Goal: Transaction & Acquisition: Purchase product/service

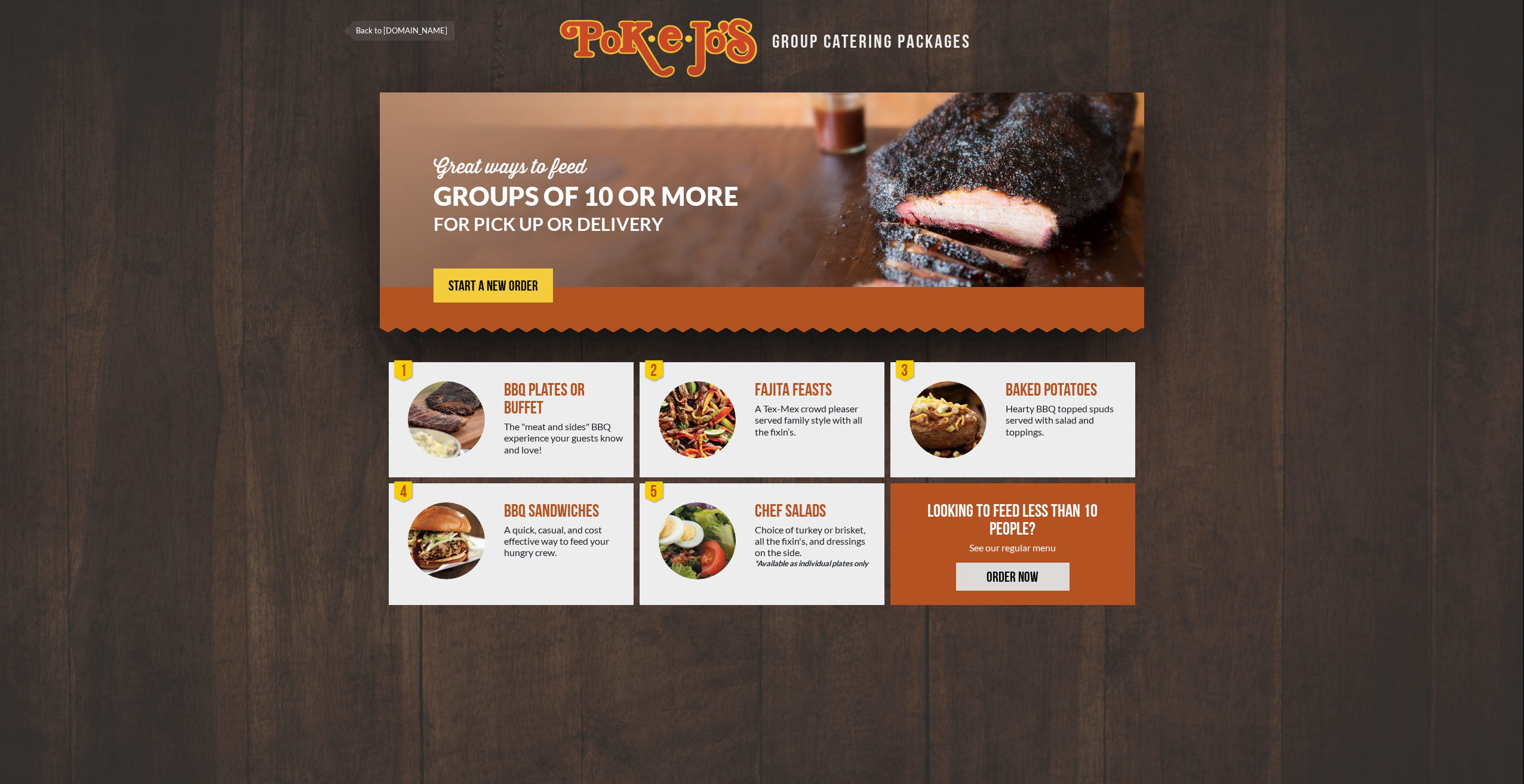
click at [554, 411] on div "BBQ PLATES OR BUFFET" at bounding box center [564, 399] width 120 height 36
click at [484, 290] on span "START A NEW ORDER" at bounding box center [494, 287] width 90 height 14
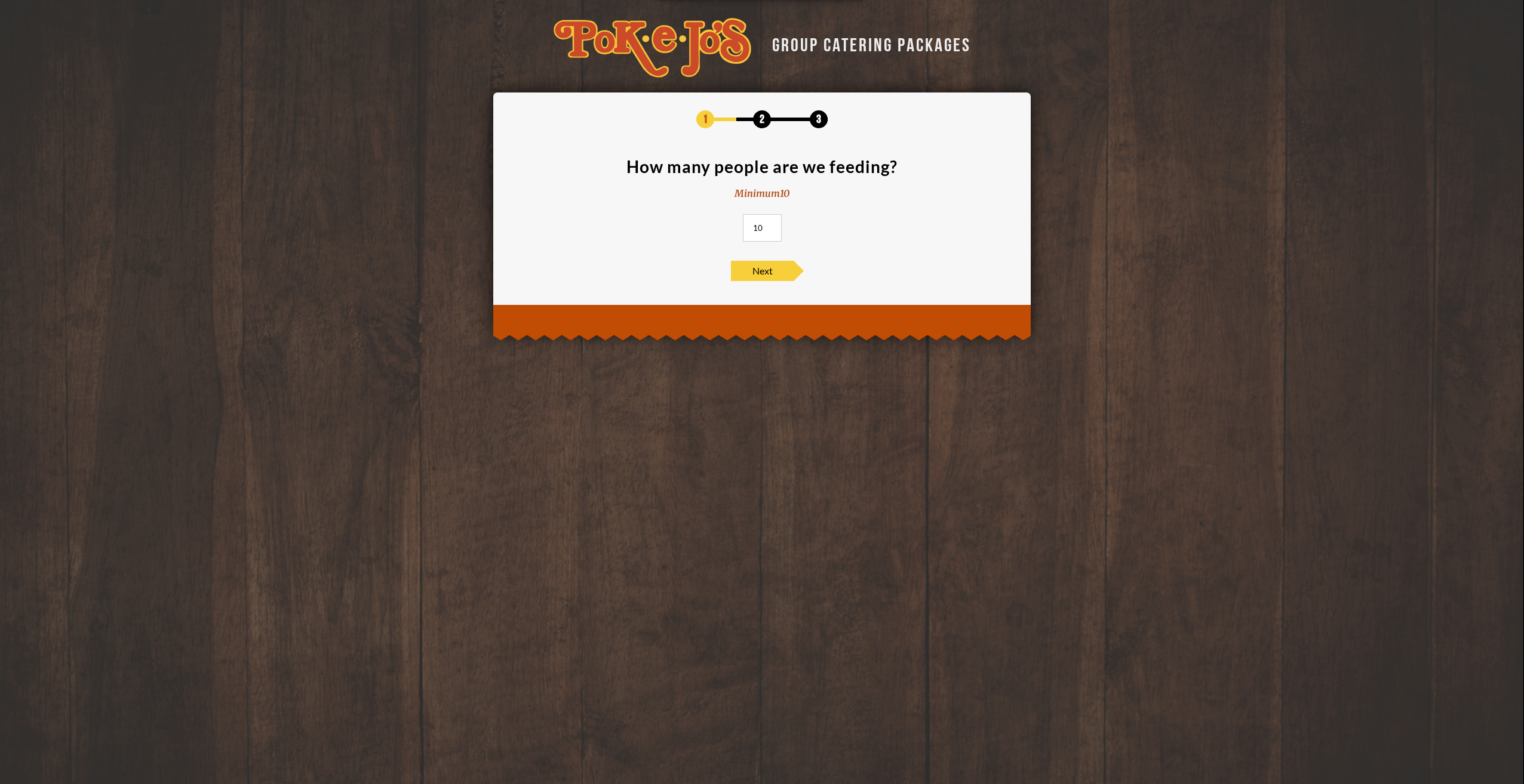
click at [761, 231] on input "10" at bounding box center [762, 228] width 38 height 27
type input "100"
click at [773, 275] on span "Next" at bounding box center [762, 271] width 62 height 20
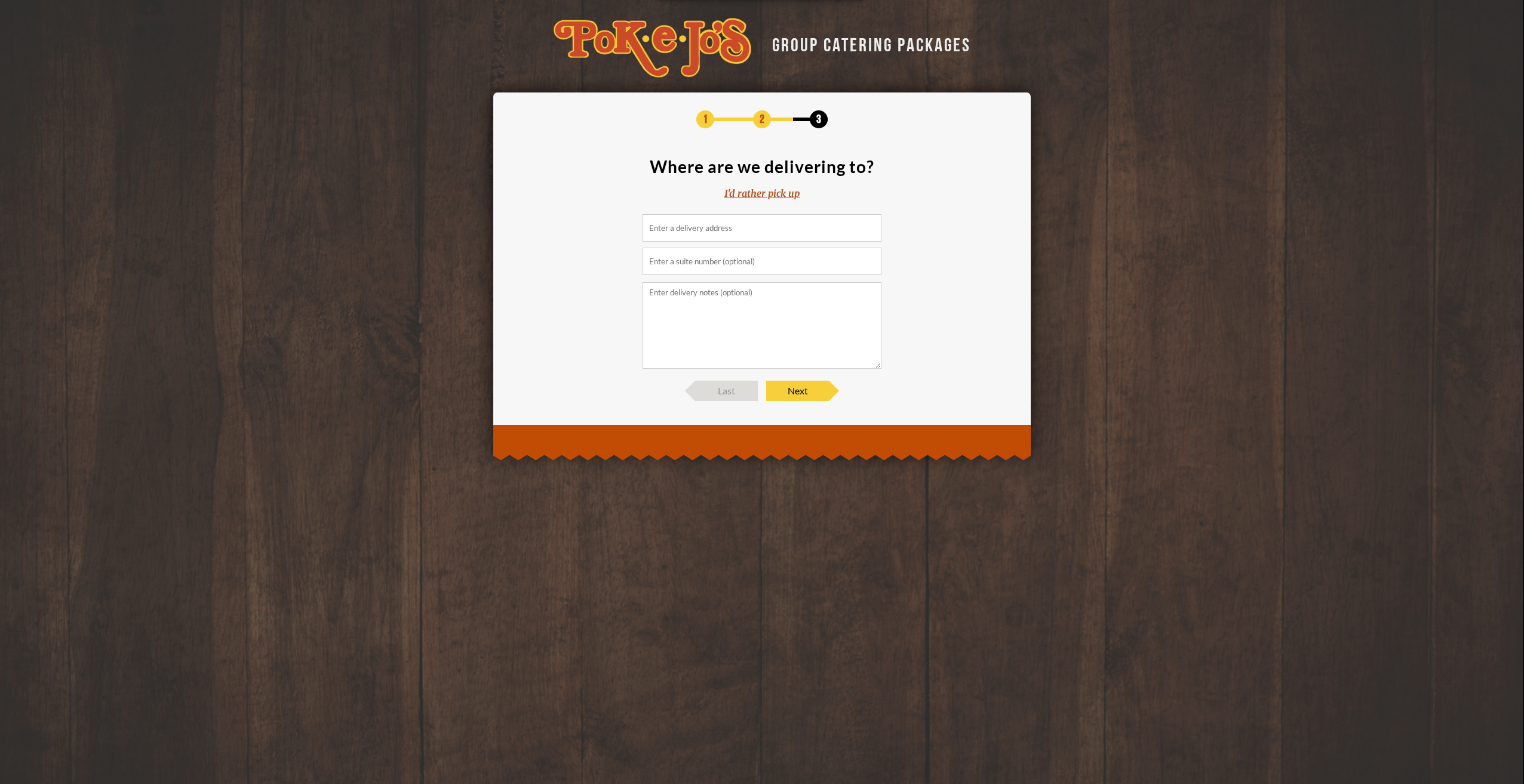
click at [699, 233] on input at bounding box center [762, 228] width 239 height 27
type input "701 East Parmer Lane, Austin, TX, USA"
click at [734, 266] on input "text" at bounding box center [762, 261] width 239 height 27
type input "Building 2"
click at [804, 389] on span "Next" at bounding box center [797, 391] width 62 height 20
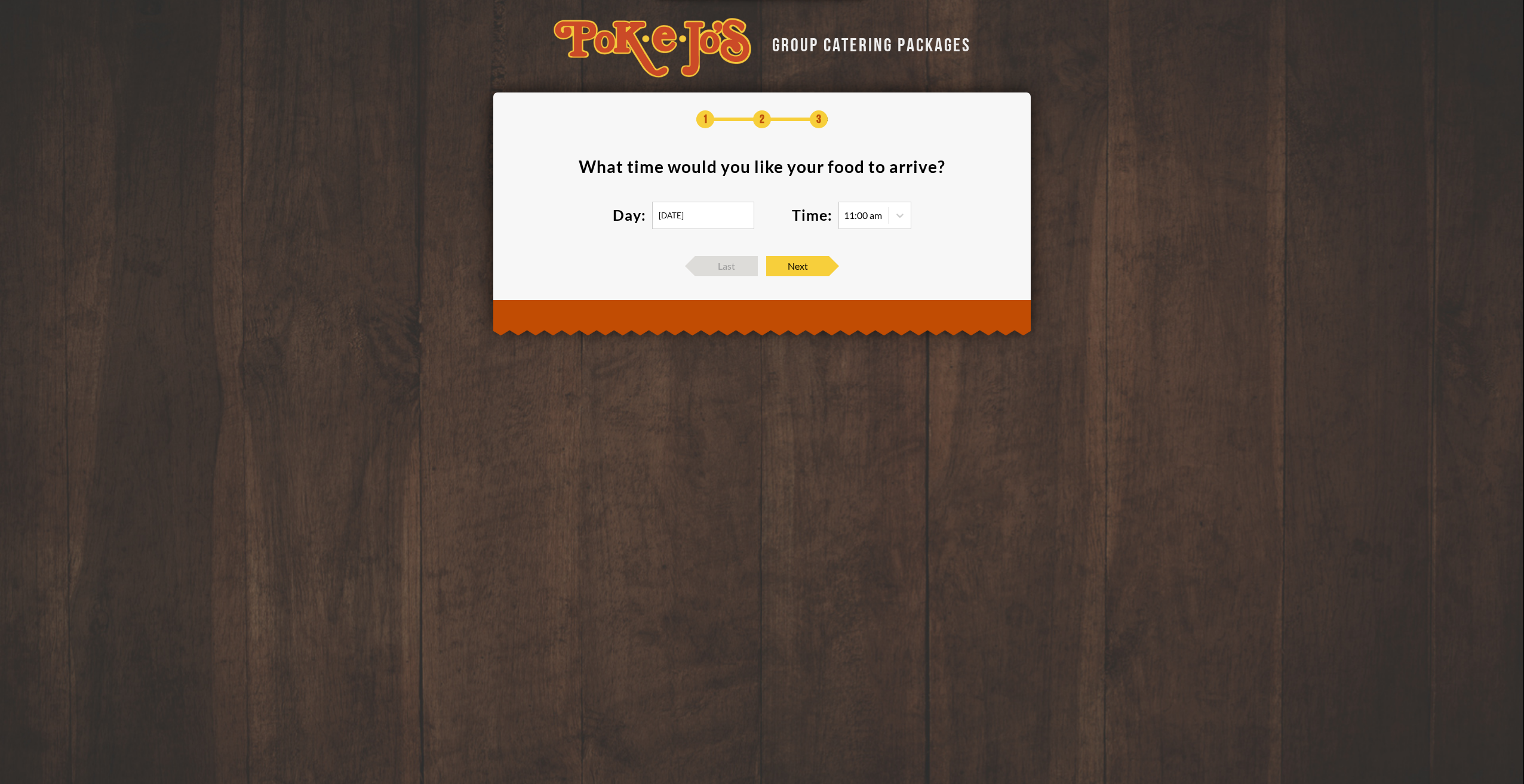
click at [708, 219] on input "09/03/2025" at bounding box center [703, 215] width 102 height 27
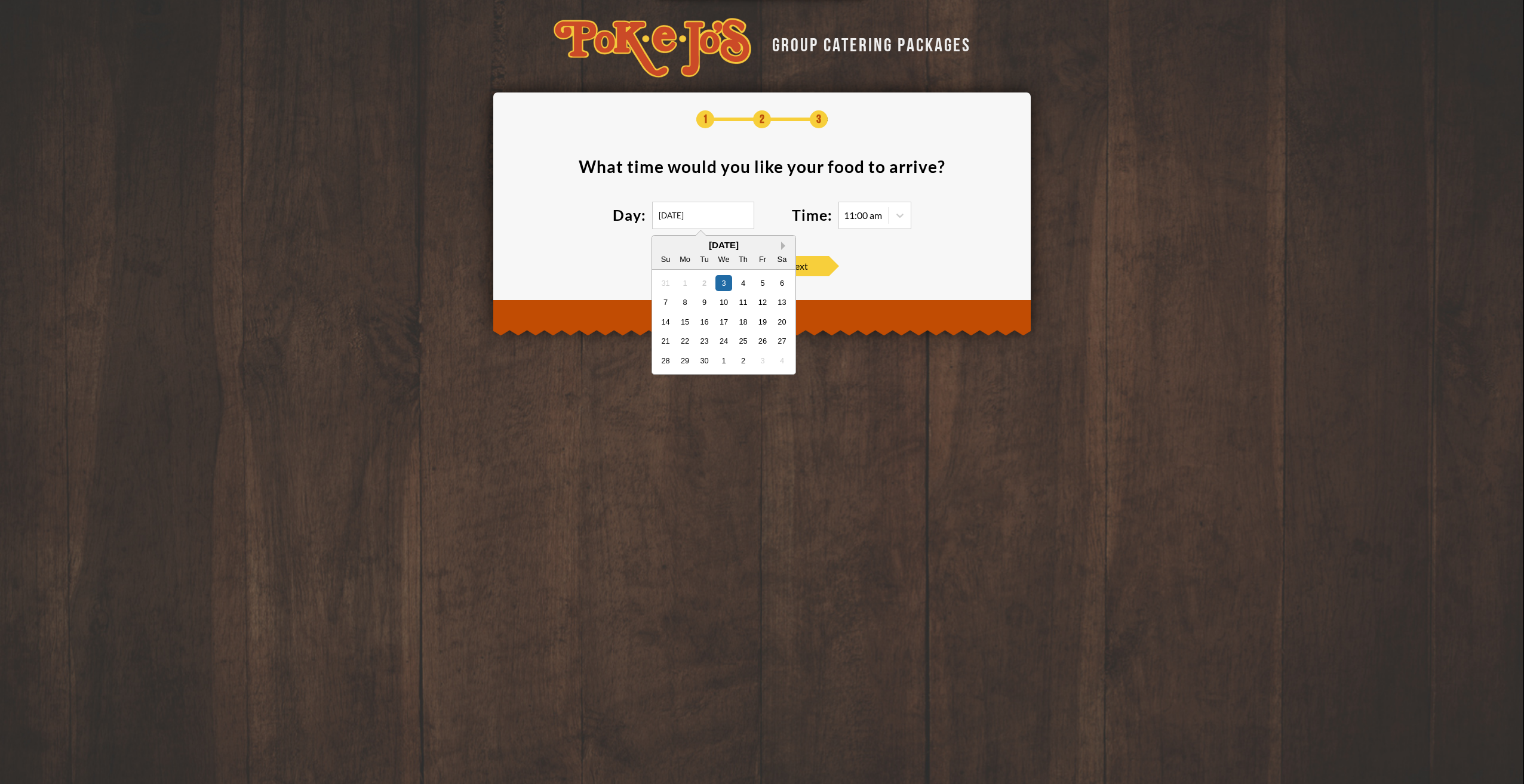
click at [783, 248] on button "Next Month" at bounding box center [785, 246] width 8 height 8
click at [783, 247] on div "October 2025" at bounding box center [724, 244] width 143 height 9
click at [744, 285] on div "2" at bounding box center [744, 283] width 16 height 16
type input "10/02/2025"
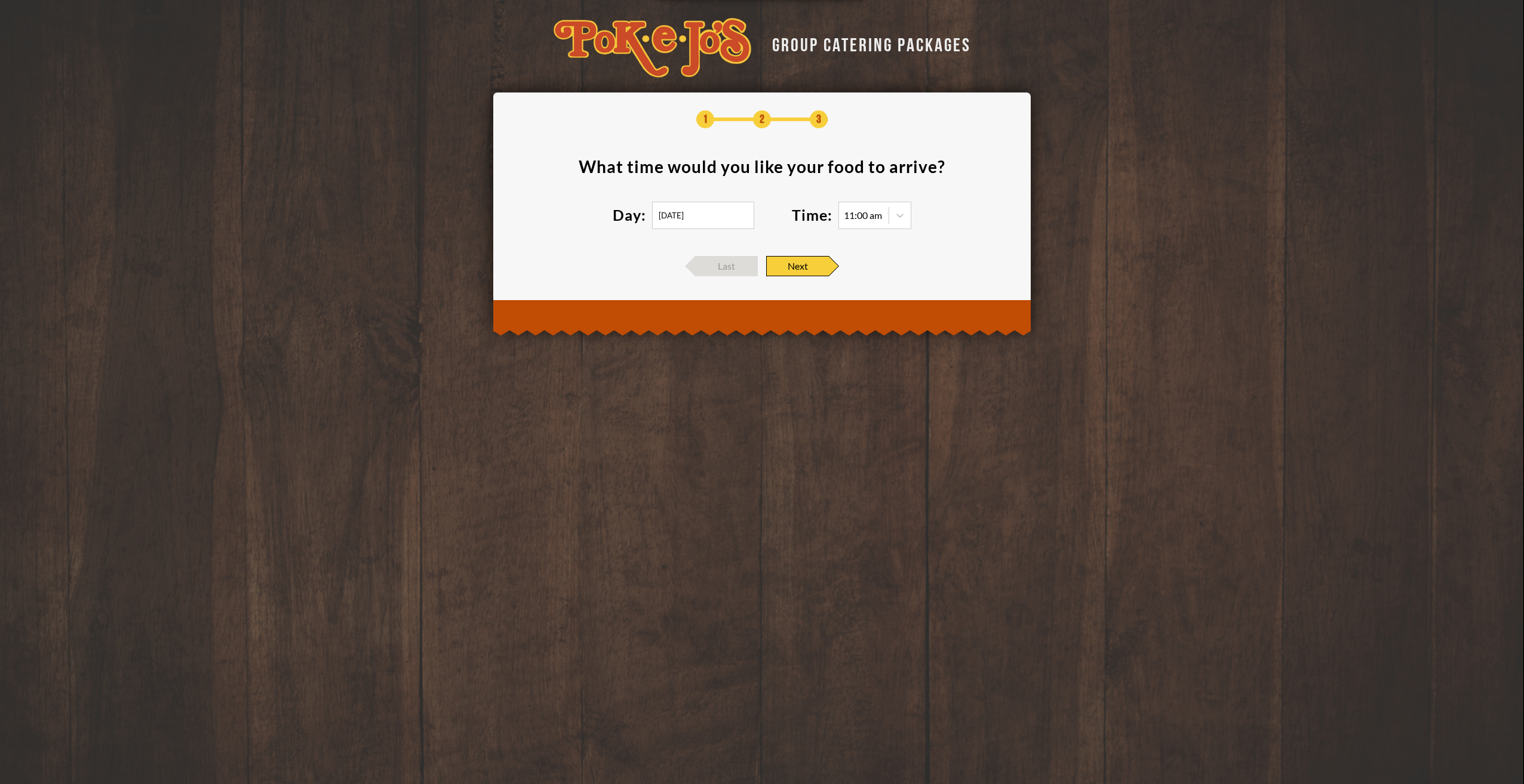
click at [794, 270] on span "Next" at bounding box center [797, 266] width 62 height 20
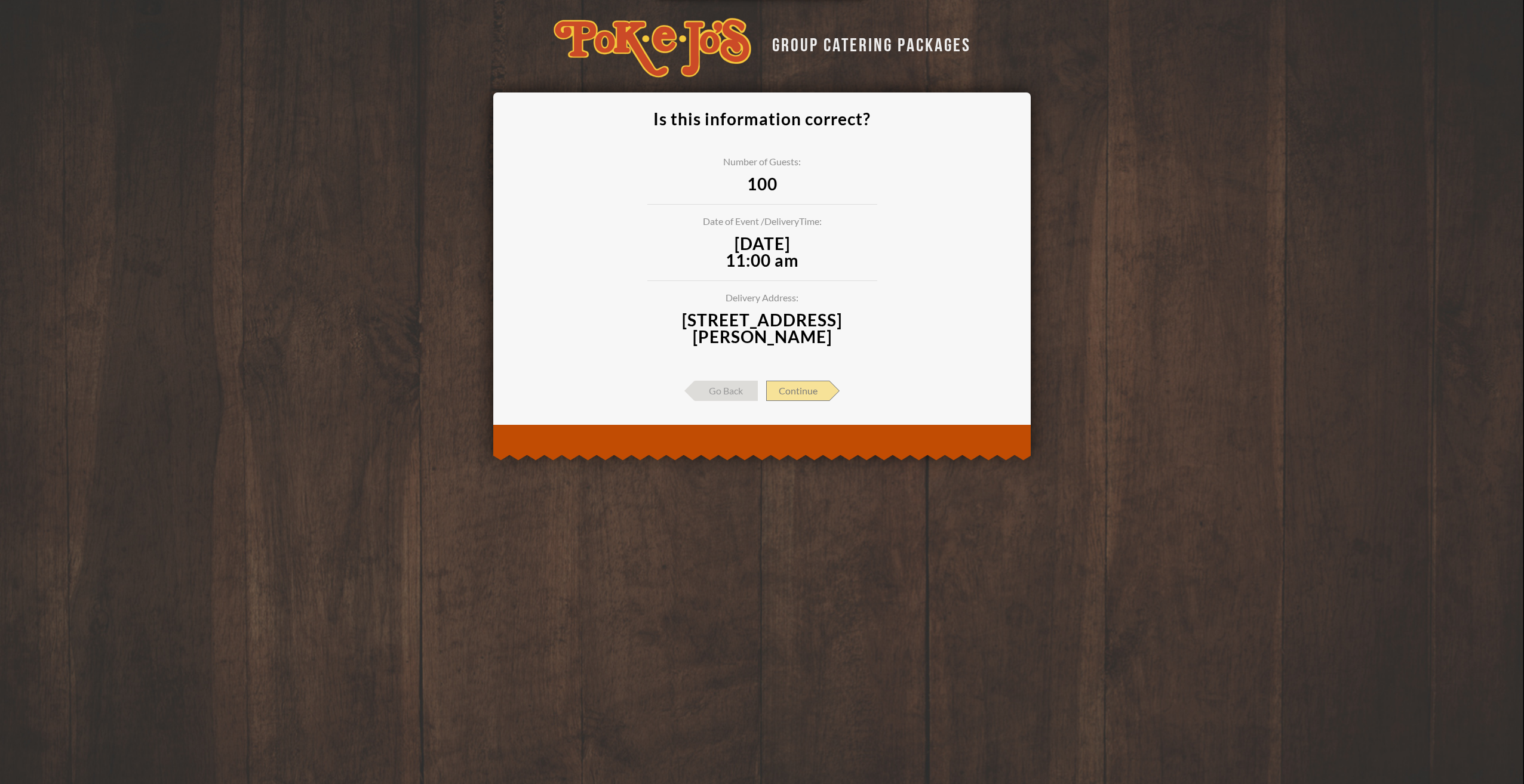
click at [808, 394] on span "Continue" at bounding box center [797, 391] width 63 height 20
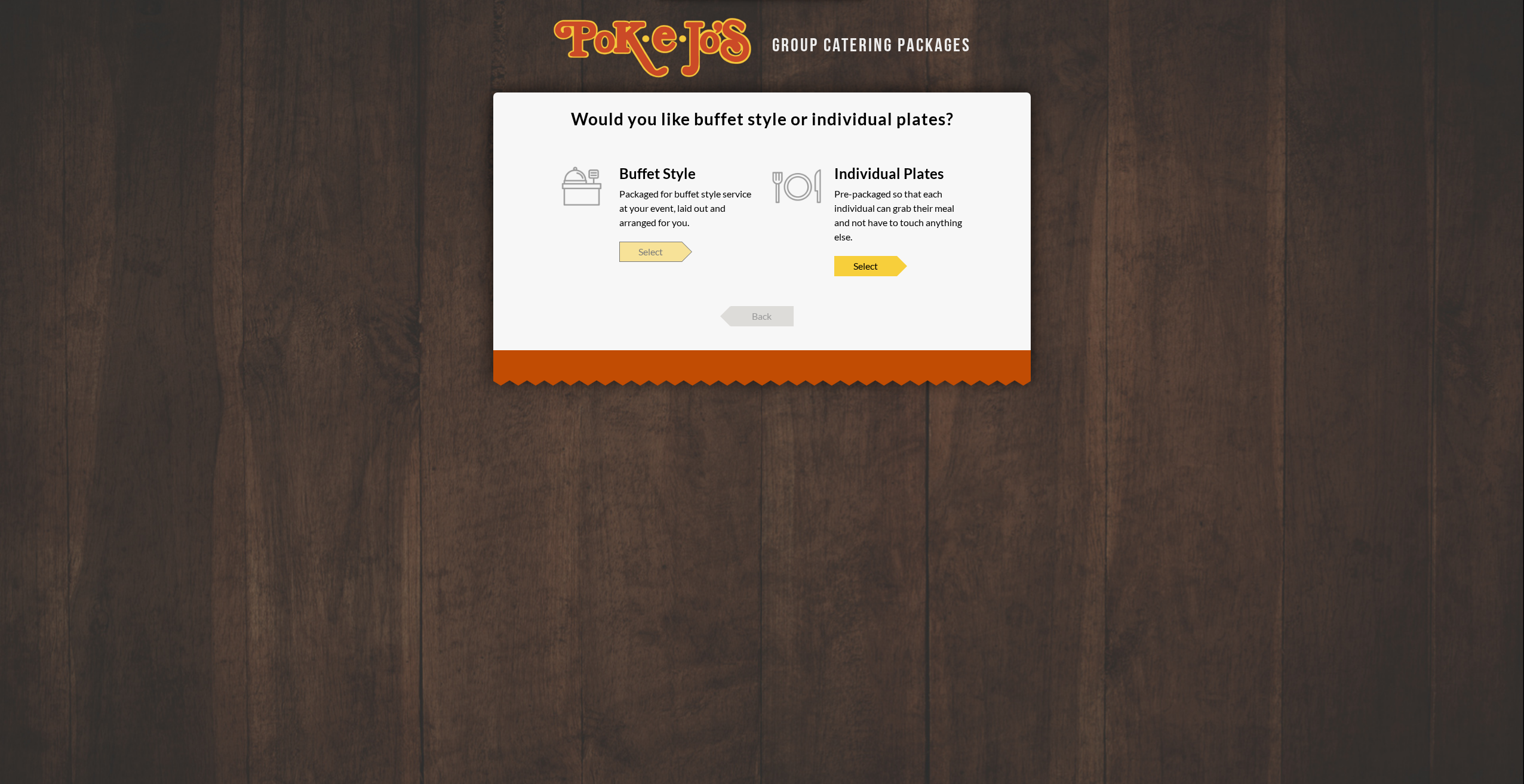
click at [665, 256] on span "Select" at bounding box center [651, 251] width 62 height 20
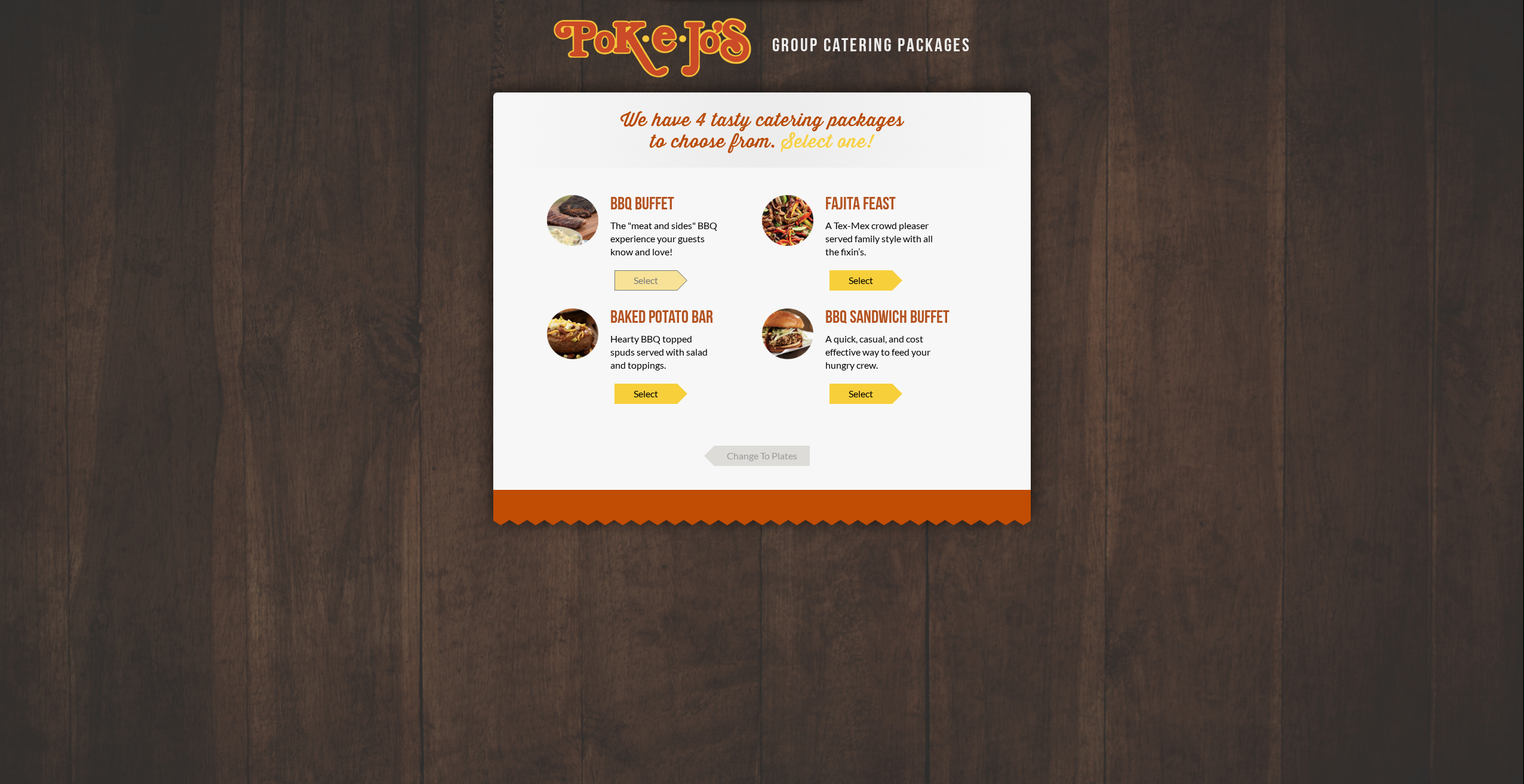
click at [655, 280] on span "Select" at bounding box center [646, 280] width 62 height 20
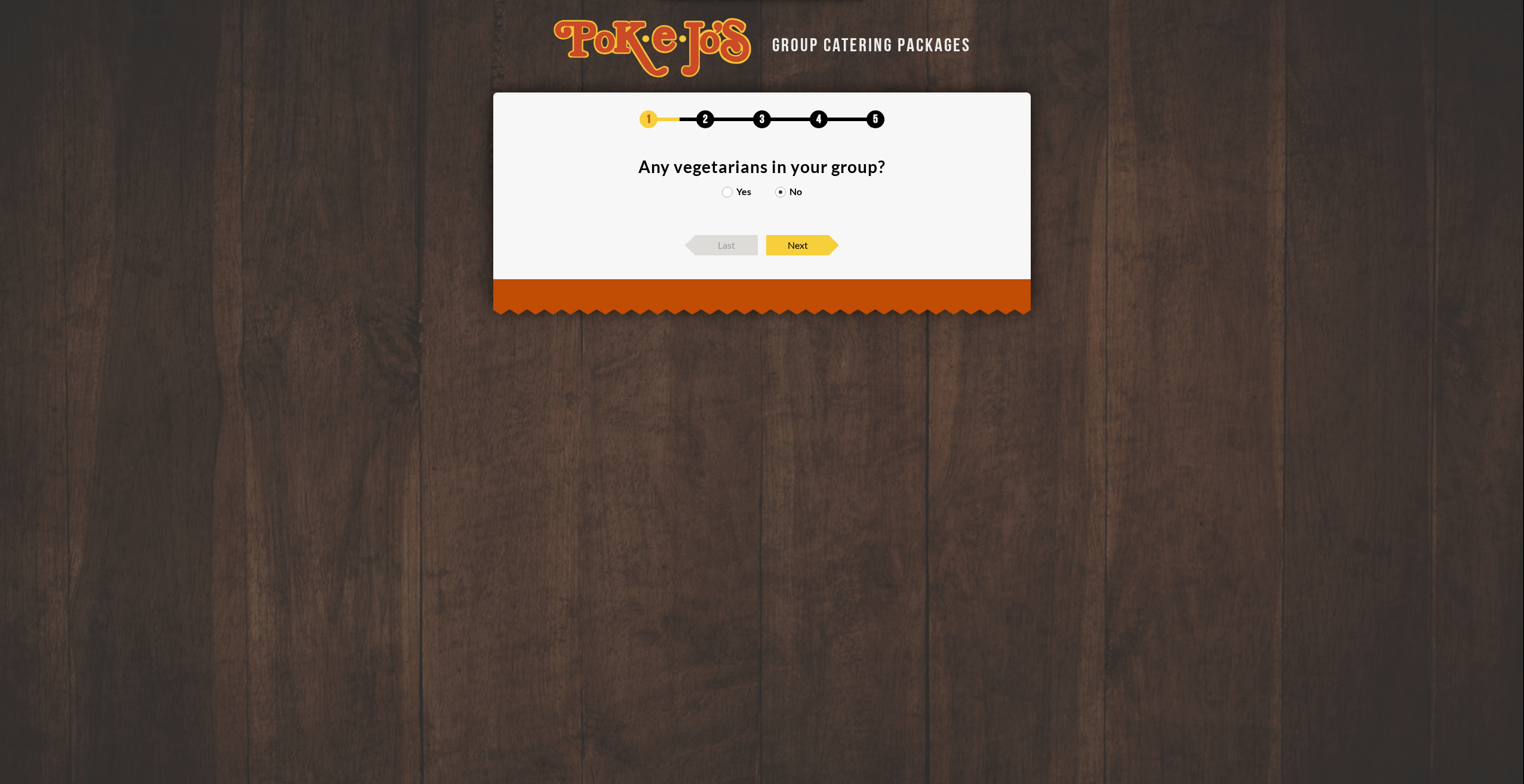
click at [737, 190] on label "Yes" at bounding box center [736, 191] width 30 height 10
click at [0, 0] on input "Yes" at bounding box center [0, 0] width 0 height 0
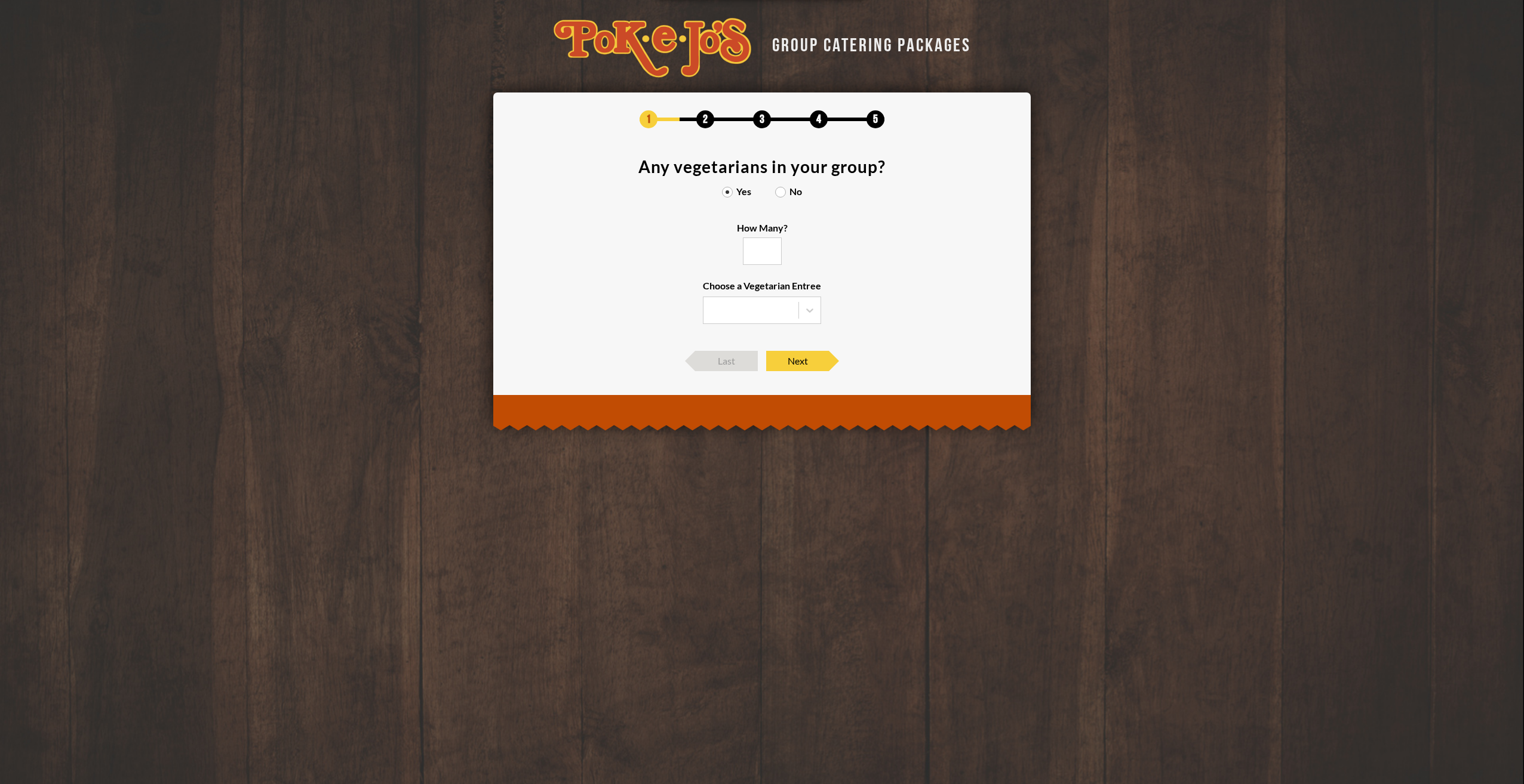
click at [771, 240] on input "How Many?" at bounding box center [762, 251] width 38 height 27
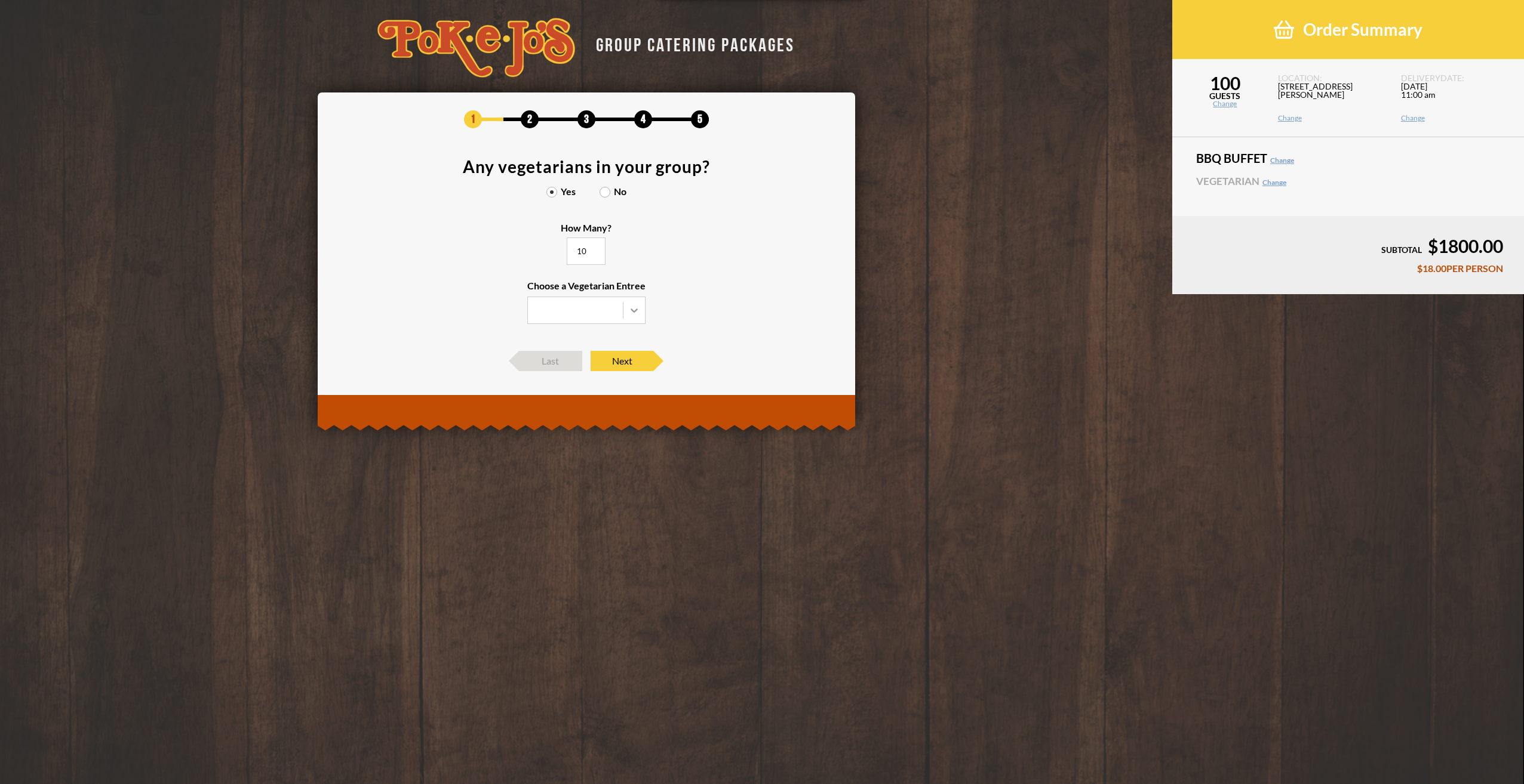
click at [624, 315] on div at bounding box center [634, 310] width 22 height 22
click at [0, 0] on input "Choose a Vegetarian Entree" at bounding box center [0, 0] width 0 height 0
click at [591, 351] on div "Baked Potato" at bounding box center [587, 352] width 117 height 17
click at [0, 0] on input "Choose a Vegetarian Entree Veggie Skewers Baked Potato Entree Salad" at bounding box center [0, 0] width 0 height 0
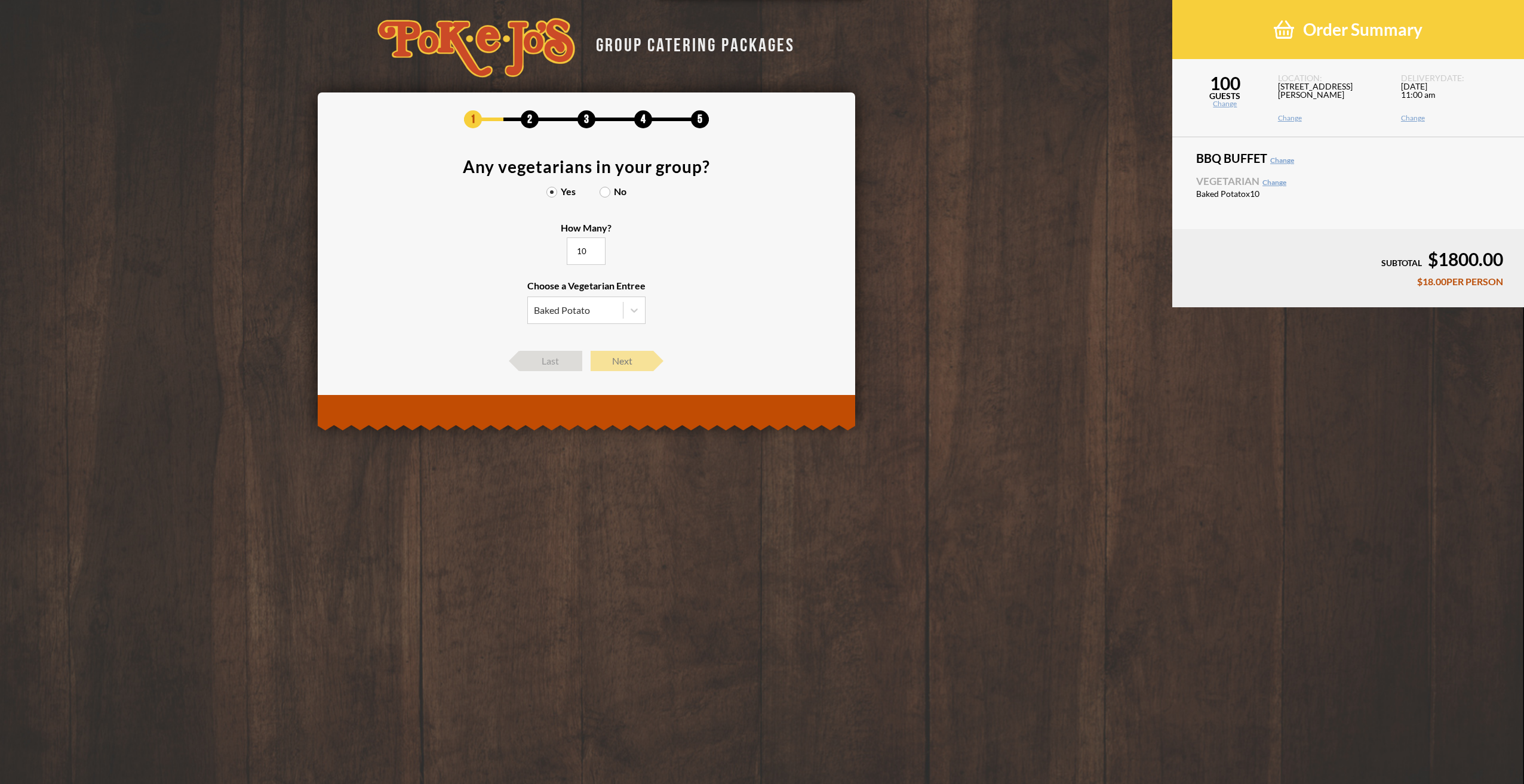
type input "10"
click at [621, 365] on span "Next" at bounding box center [622, 360] width 62 height 20
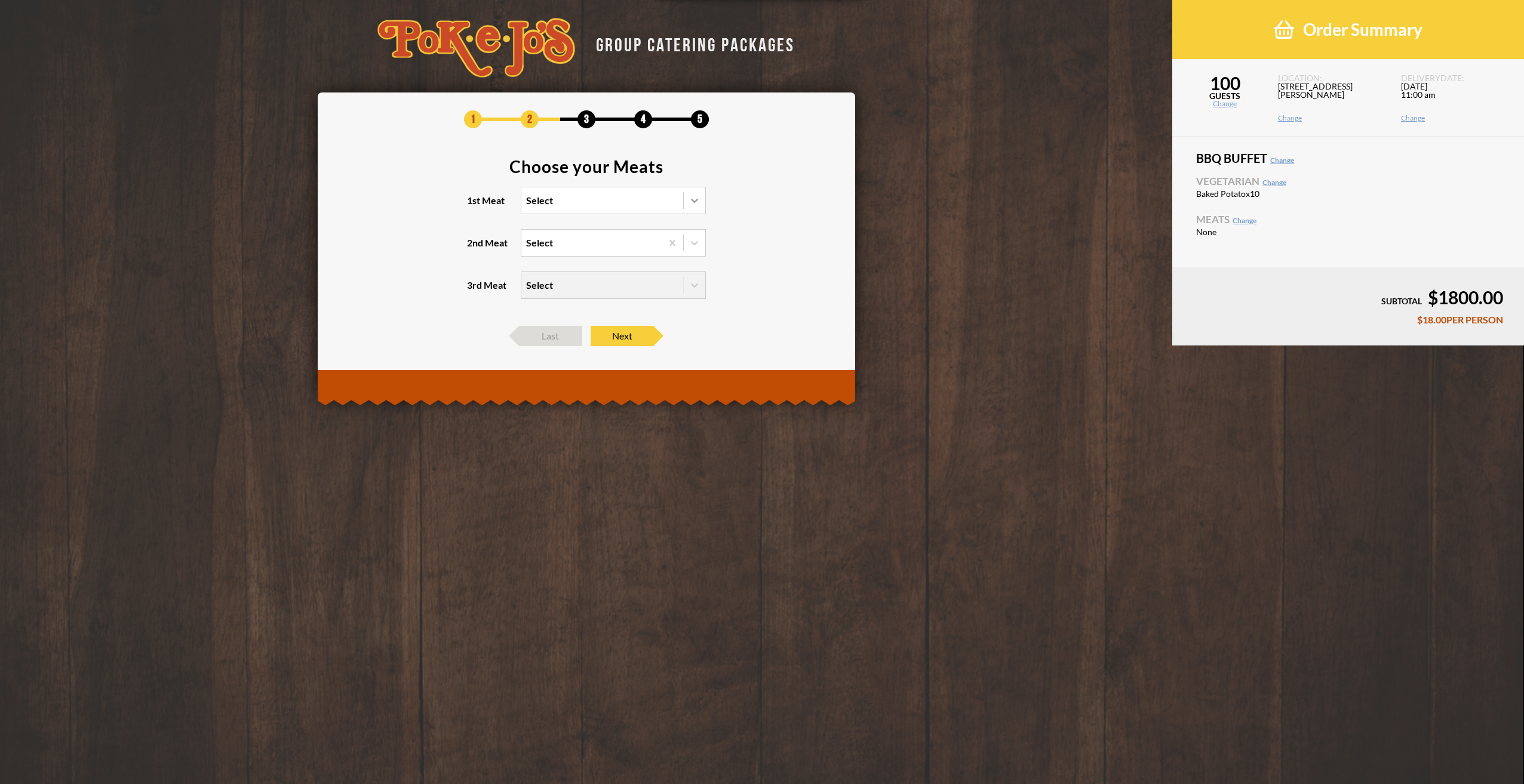
click at [688, 202] on icon at bounding box center [694, 200] width 12 height 12
click at [474, 206] on input "1st Meat Select" at bounding box center [474, 206] width 0 height 0
click at [543, 222] on div "Brisket" at bounding box center [614, 225] width 184 height 17
click at [474, 206] on input "1st Meat option Brisket focused, 1 of 6. 6 results available. Use Up and Down t…" at bounding box center [474, 206] width 0 height 0
click at [690, 241] on icon at bounding box center [694, 243] width 12 height 12
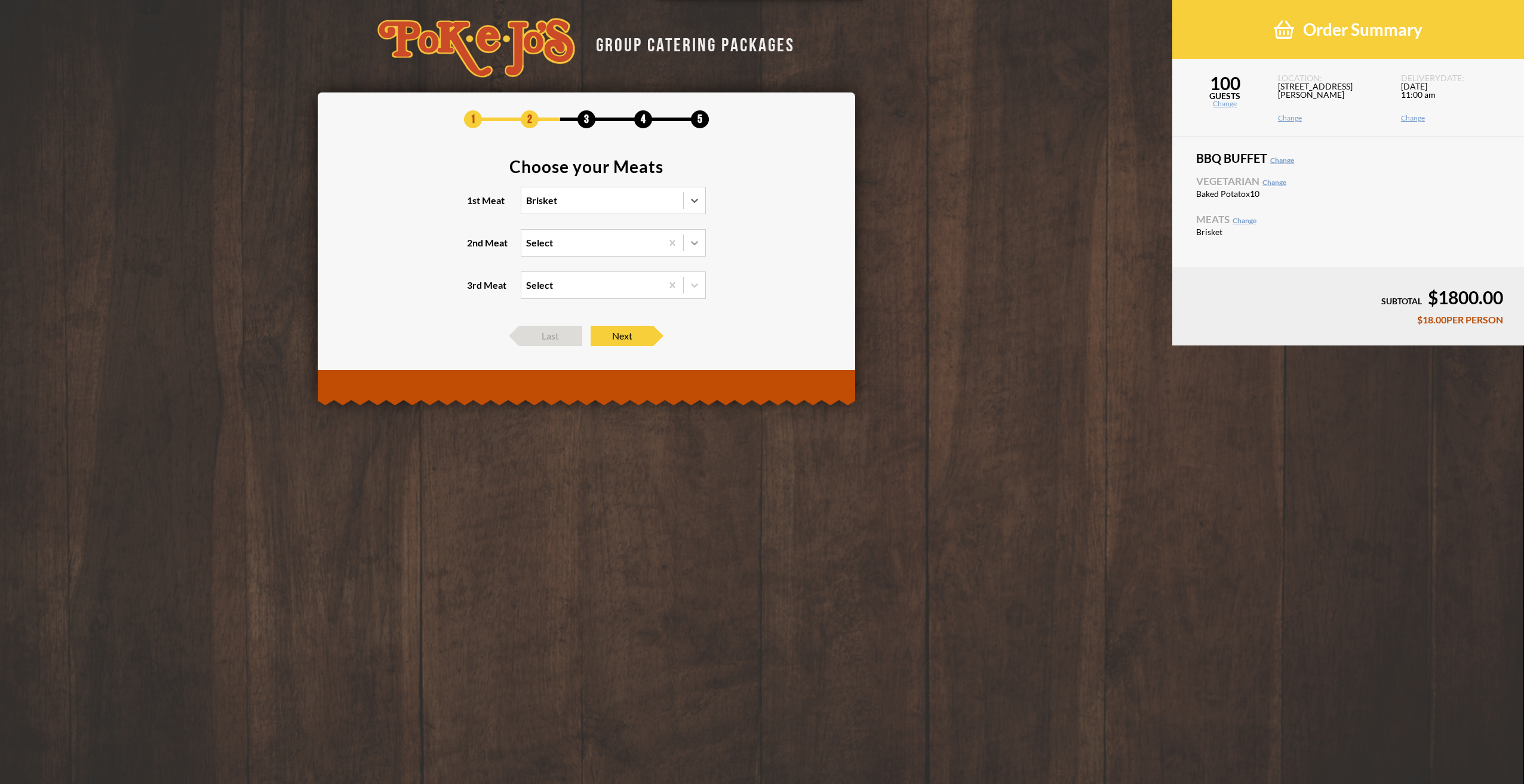
click at [474, 248] on input "2nd Meat Select" at bounding box center [474, 248] width 0 height 0
click at [550, 285] on div "Sausage" at bounding box center [614, 283] width 184 height 17
click at [474, 248] on input "2nd Meat option Sausage focused, 2 of 5. 5 results available. Use Up and Down t…" at bounding box center [474, 248] width 0 height 0
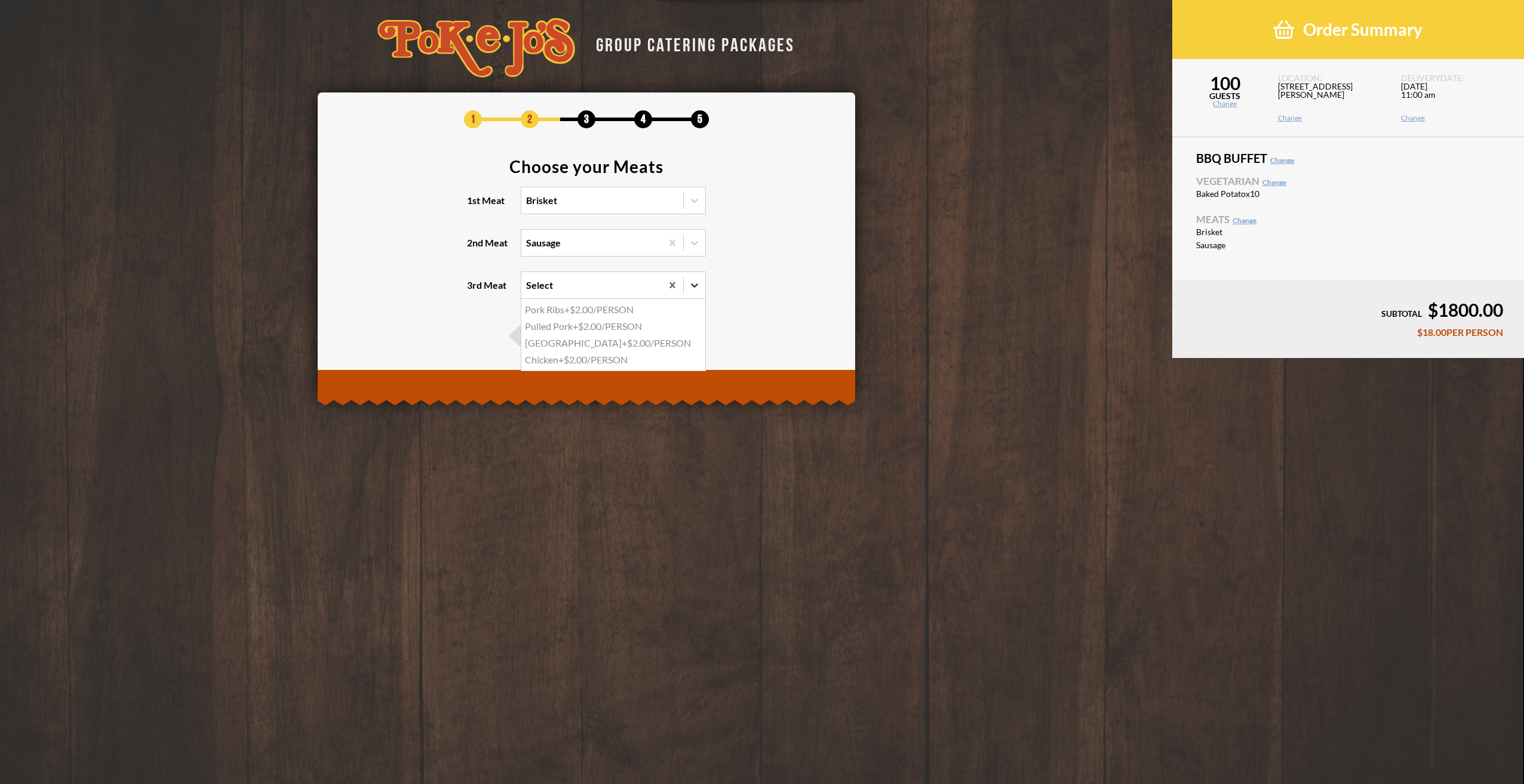
click at [698, 282] on icon at bounding box center [694, 285] width 12 height 12
click at [474, 291] on input "3rd Meat option Pork Ribs focused, 1 of 4. 4 results available. Use Up and Down…" at bounding box center [474, 291] width 0 height 0
click at [695, 282] on icon at bounding box center [694, 285] width 12 height 12
click at [474, 291] on input "3rd Meat option Pork Ribs focused, 1 of 4. 4 results available. Use Up and Down…" at bounding box center [474, 291] width 0 height 0
click at [699, 247] on icon at bounding box center [694, 243] width 12 height 12
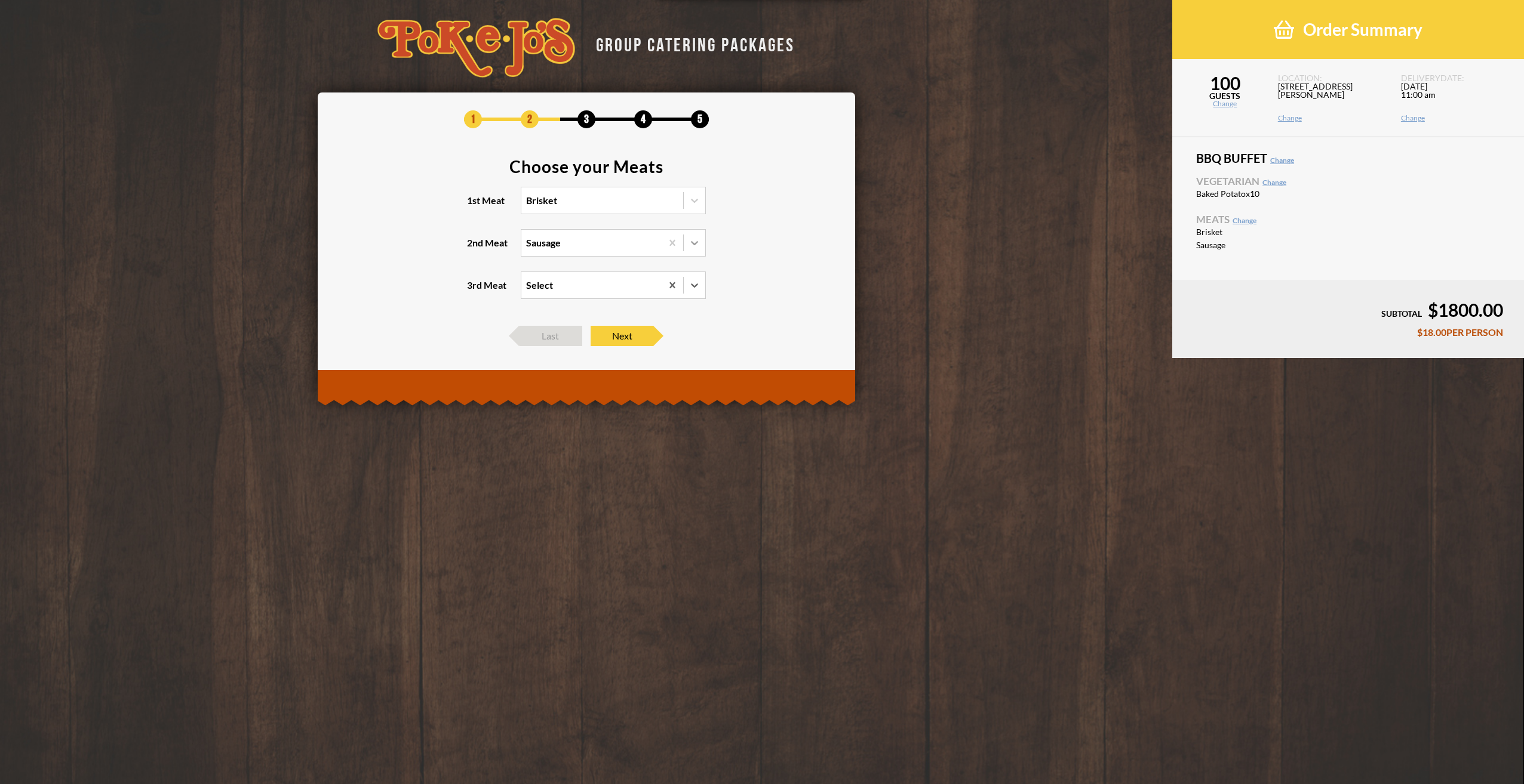
click at [474, 248] on input "2nd Meat Sausage" at bounding box center [474, 248] width 0 height 0
click at [544, 318] on div "[GEOGRAPHIC_DATA]" at bounding box center [614, 317] width 184 height 17
click at [474, 248] on input "2nd Meat option Sausage, selected. option Turkey focused, 4 of 5. 5 results ava…" at bounding box center [474, 248] width 0 height 0
click at [693, 287] on icon at bounding box center [694, 285] width 7 height 4
click at [474, 291] on input "3rd Meat Select" at bounding box center [474, 291] width 0 height 0
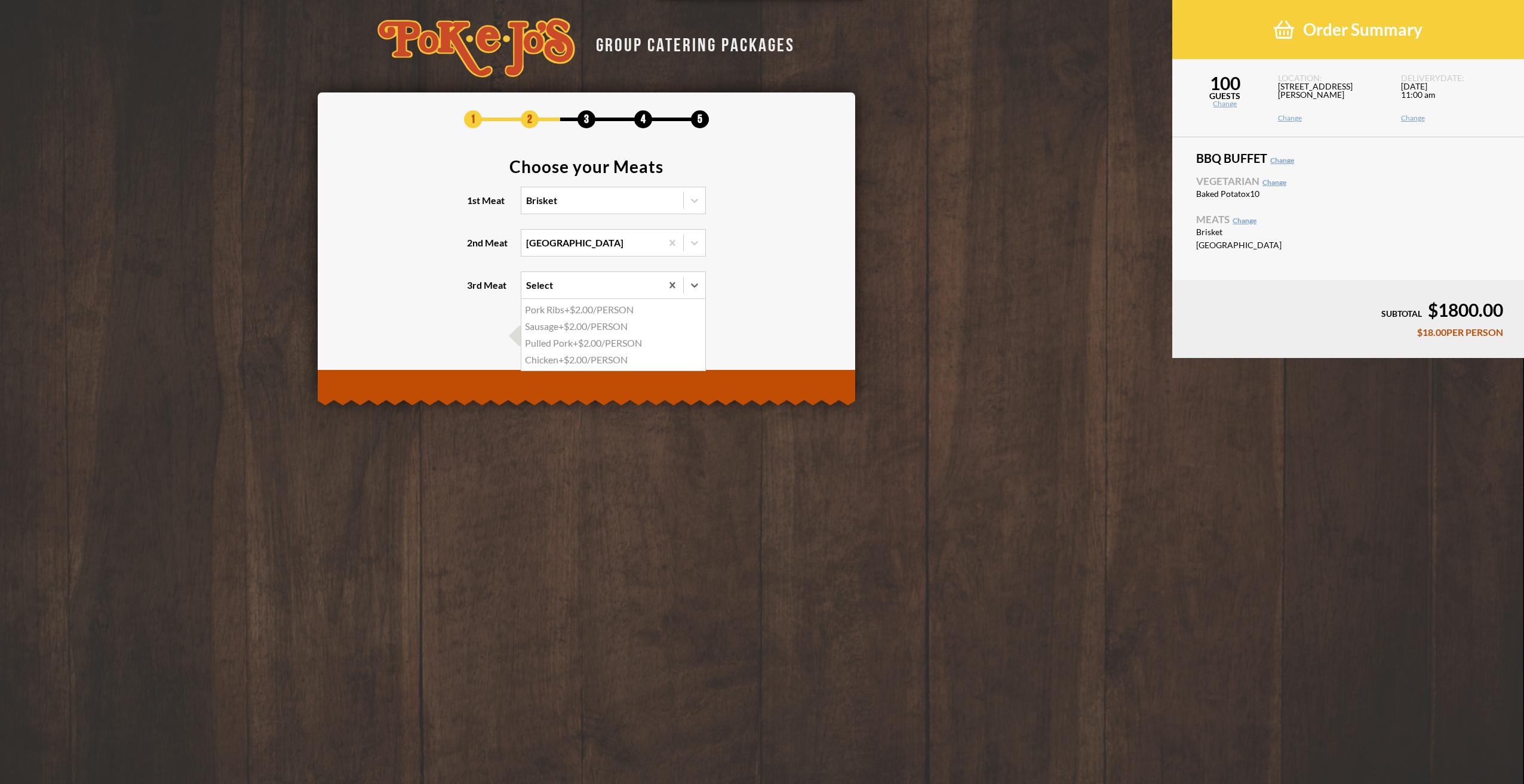
click at [749, 288] on section "Choose your Meats 1st Meat Brisket 2nd Meat Turkey 3rd Meat option Pork Ribs fo…" at bounding box center [587, 236] width 502 height 156
drag, startPoint x: 629, startPoint y: 338, endPoint x: 640, endPoint y: 339, distance: 11.0
click at [629, 339] on span "Next" at bounding box center [622, 336] width 62 height 20
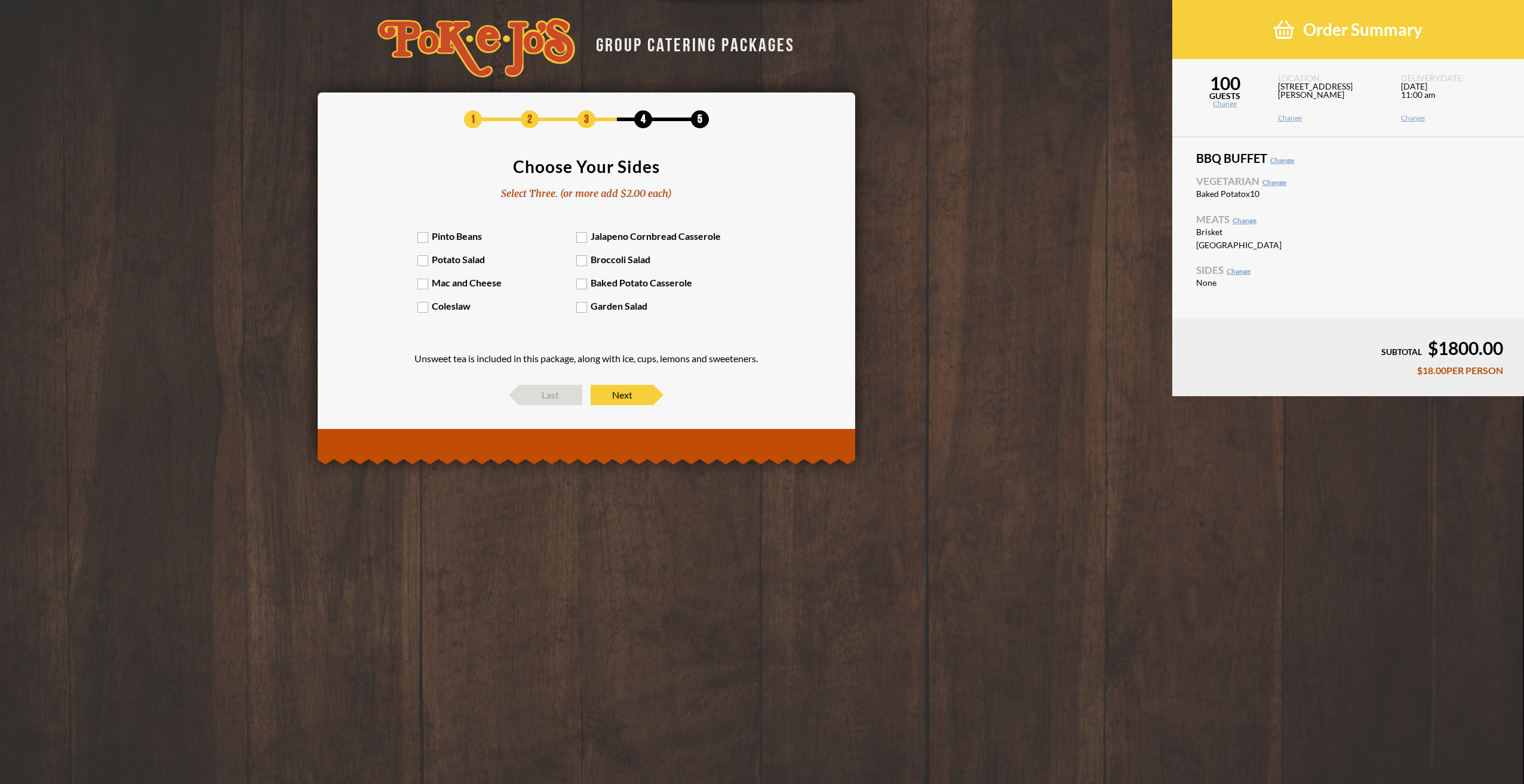
click at [454, 261] on label "Potato Salad" at bounding box center [497, 259] width 159 height 11
click at [0, 0] on input "Potato Salad" at bounding box center [0, 0] width 0 height 0
click at [480, 285] on label "Mac and Cheese" at bounding box center [497, 283] width 159 height 11
click at [0, 0] on input "Mac and Cheese" at bounding box center [0, 0] width 0 height 0
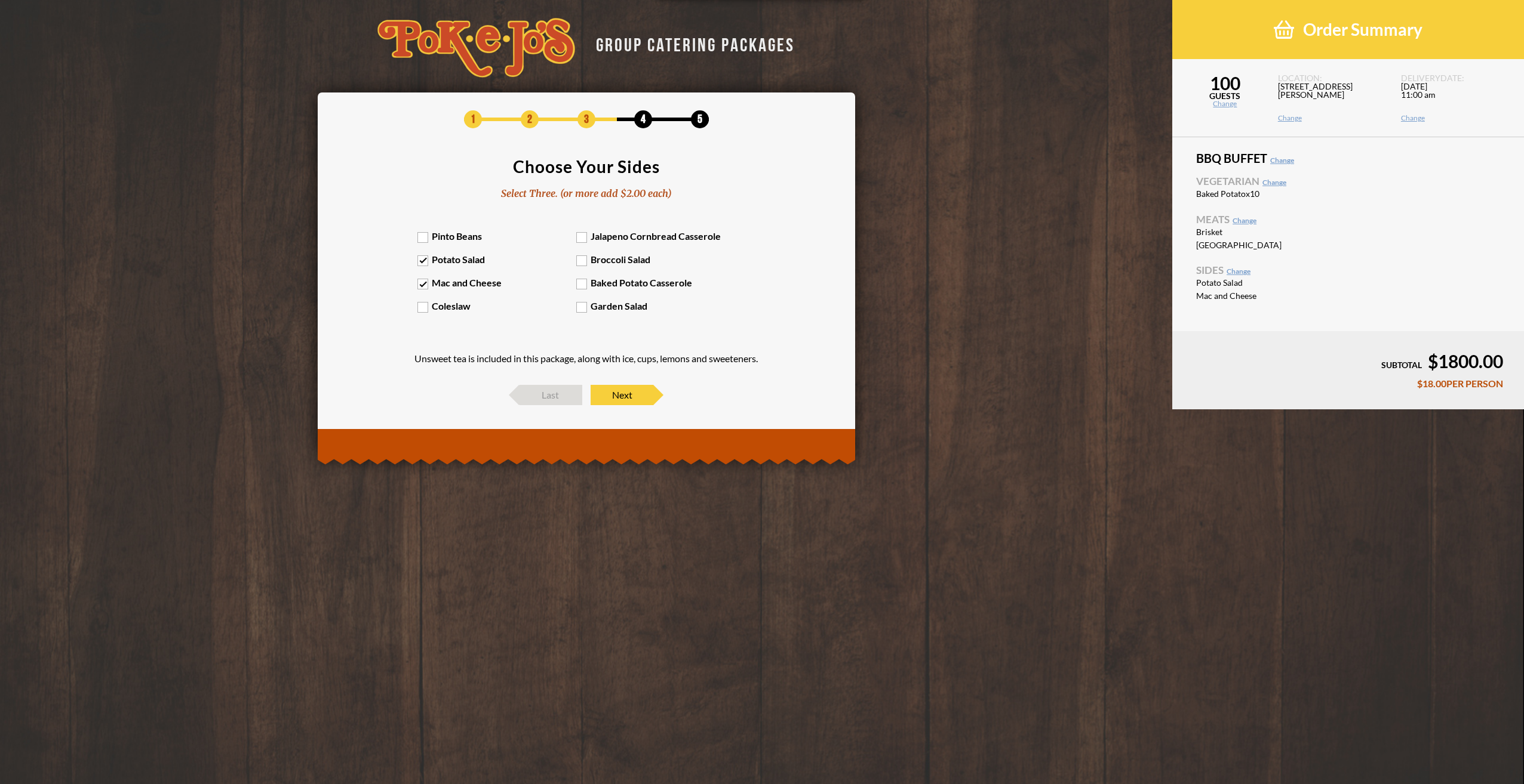
click at [637, 280] on label "Baked Potato Casserole" at bounding box center [655, 283] width 159 height 11
click at [0, 0] on input "Baked Potato Casserole" at bounding box center [0, 0] width 0 height 0
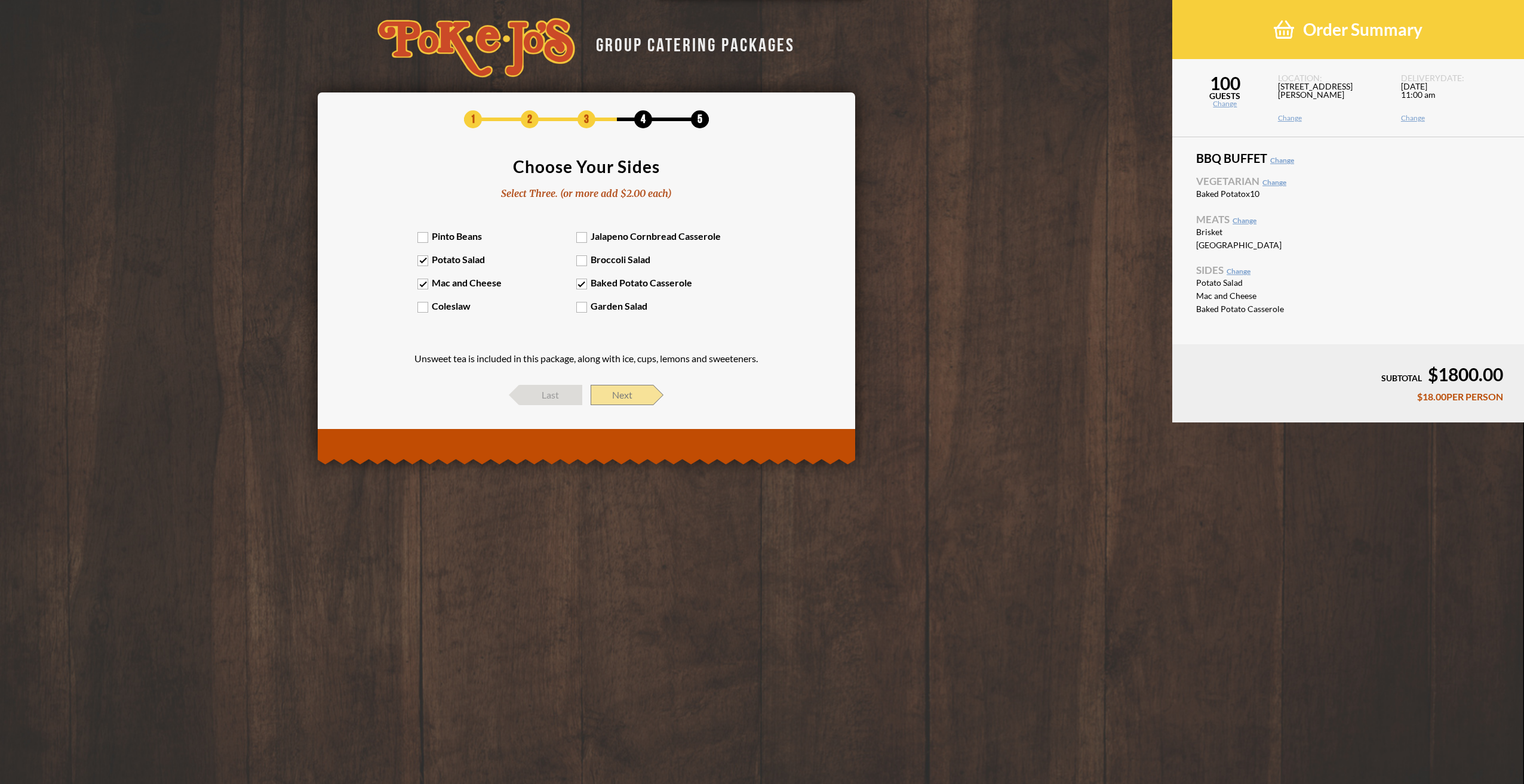
click at [631, 397] on span "Next" at bounding box center [622, 395] width 62 height 20
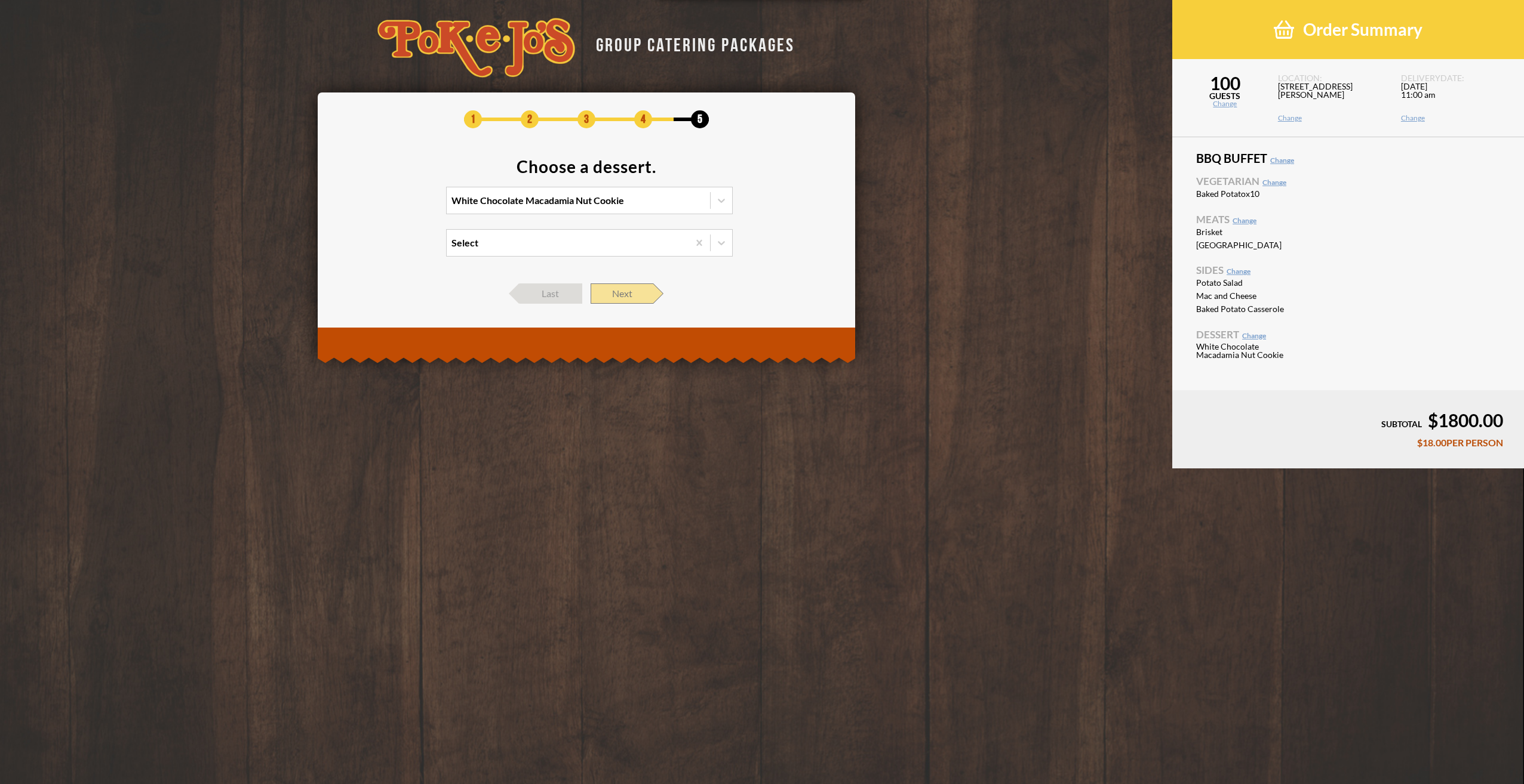
click at [631, 296] on span "Next" at bounding box center [622, 293] width 62 height 20
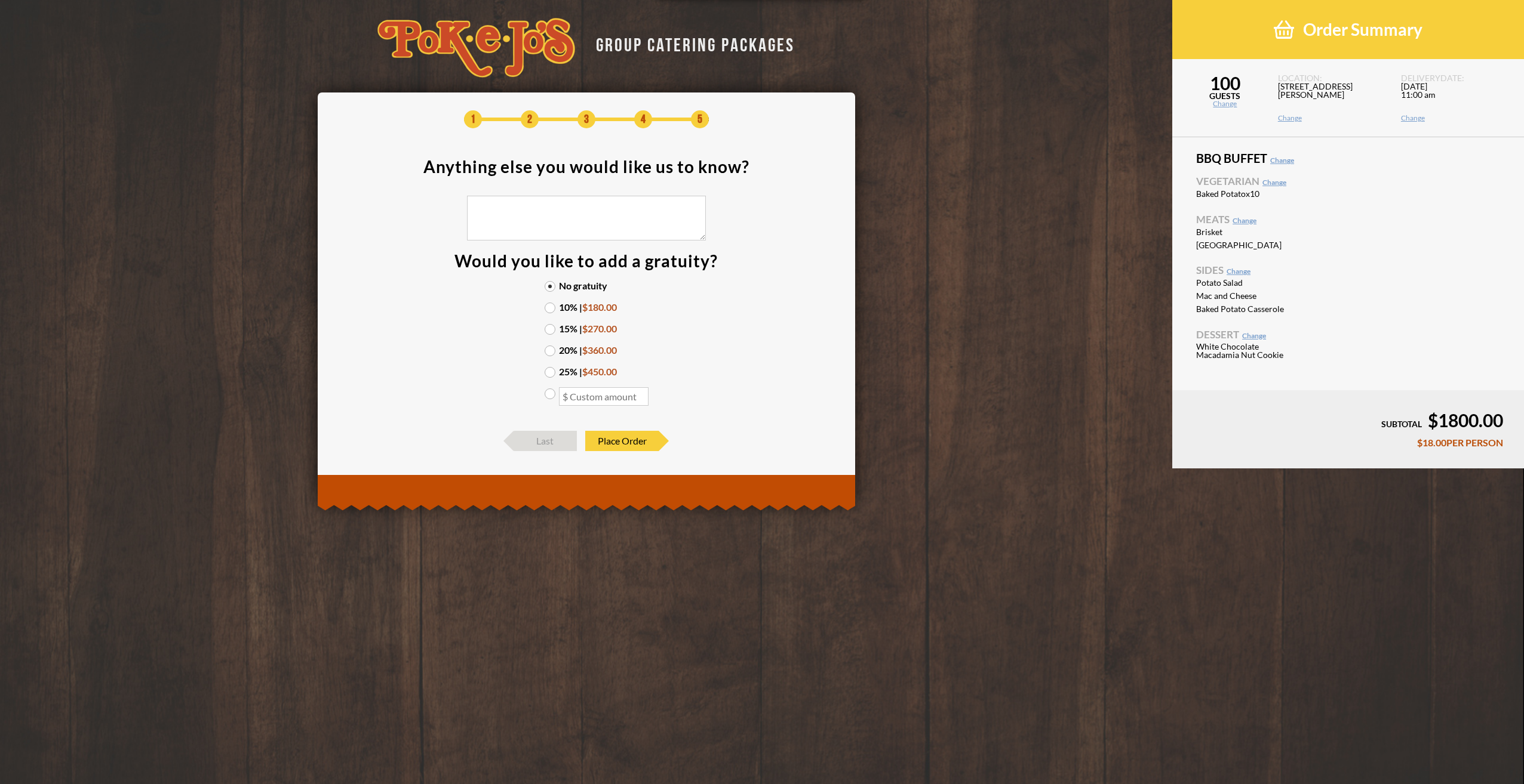
click at [552, 308] on label "10% | $180.00" at bounding box center [587, 308] width 83 height 10
click at [0, 0] on input "10% | $180.00" at bounding box center [0, 0] width 0 height 0
click at [644, 439] on span "Place Order" at bounding box center [622, 440] width 74 height 20
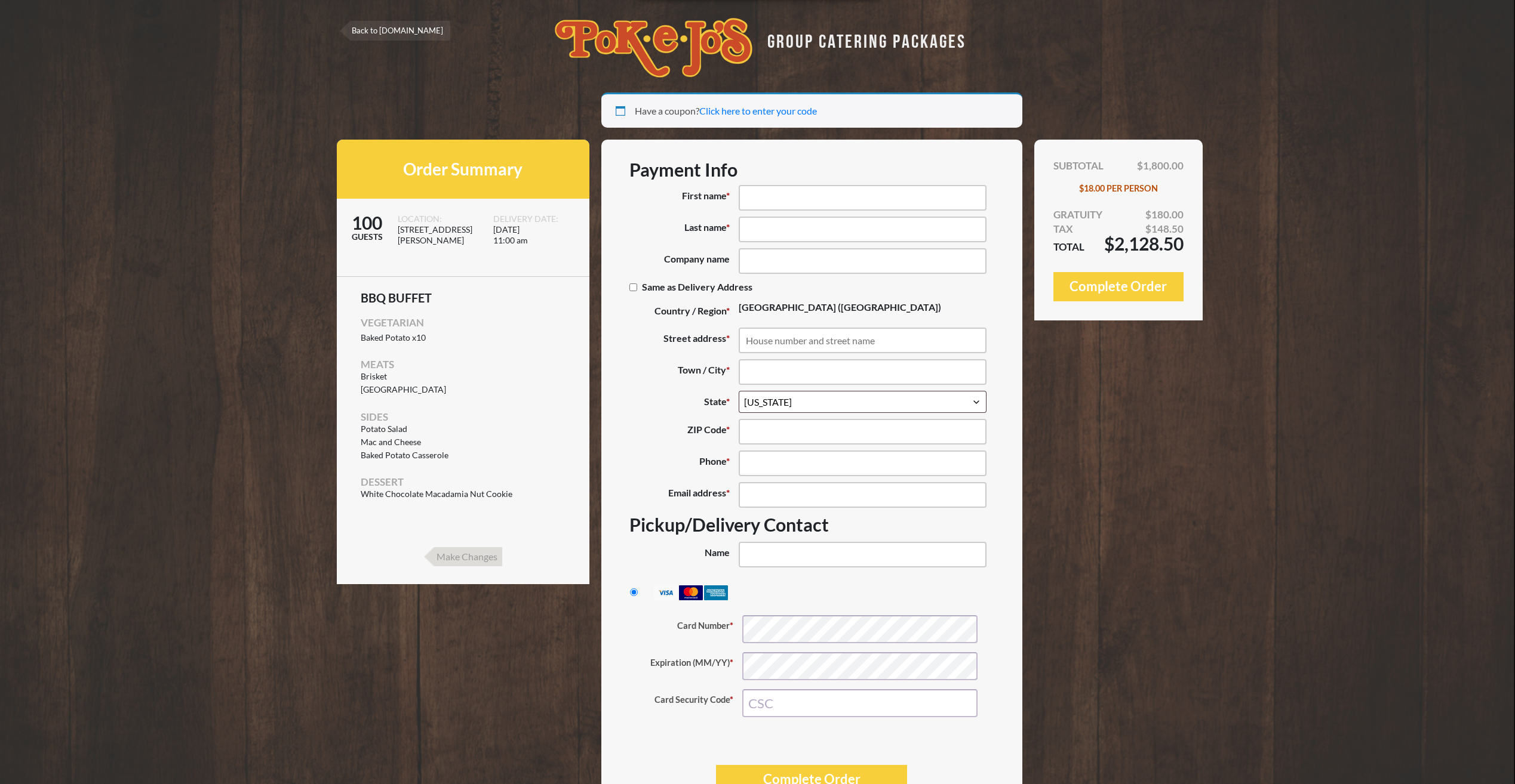
select select "[GEOGRAPHIC_DATA]"
